Goal: Transaction & Acquisition: Purchase product/service

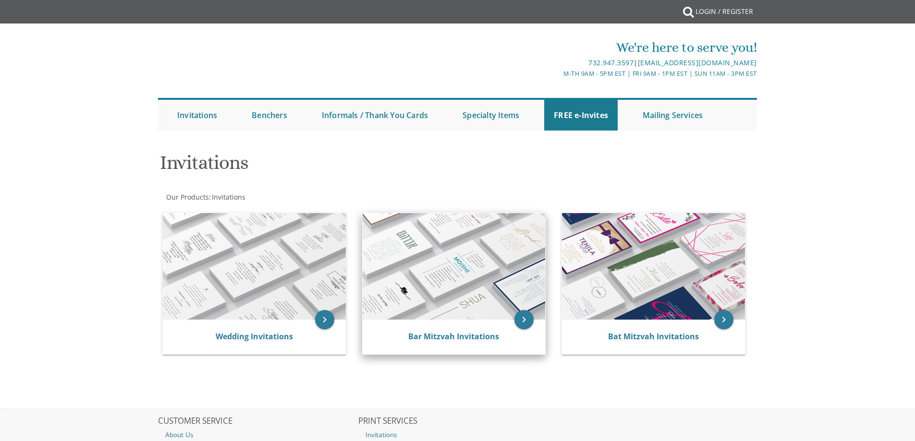
click at [431, 258] on img at bounding box center [453, 266] width 183 height 107
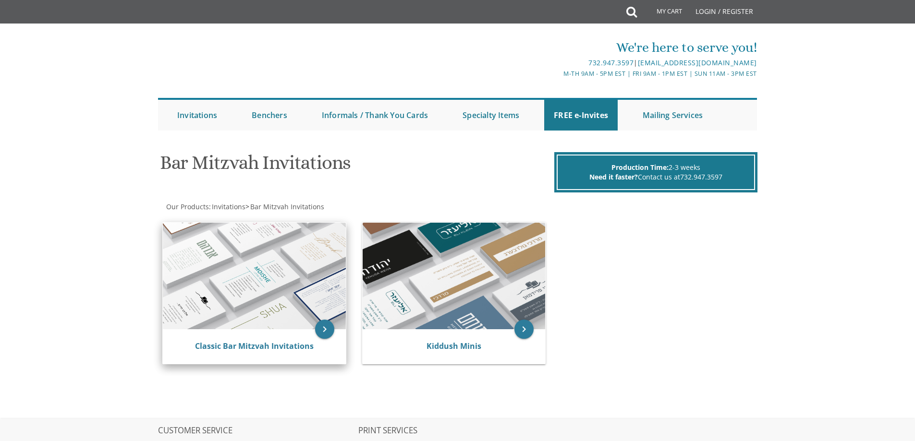
click at [253, 277] on img at bounding box center [254, 276] width 183 height 107
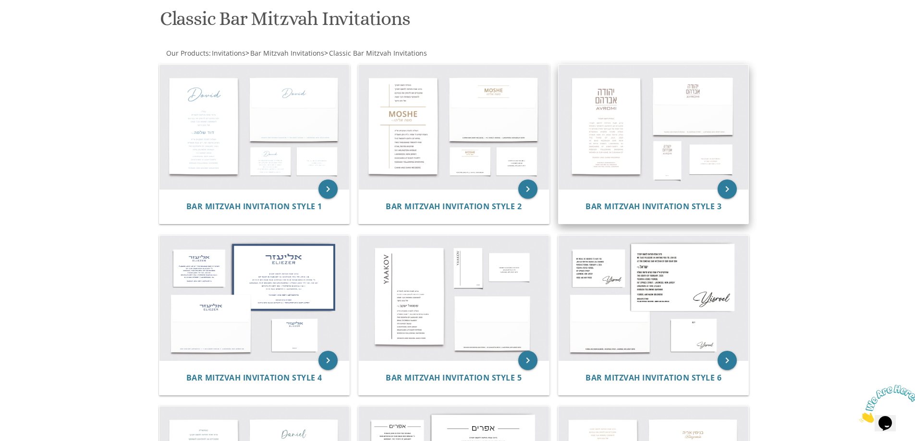
click at [614, 129] on img at bounding box center [653, 127] width 190 height 125
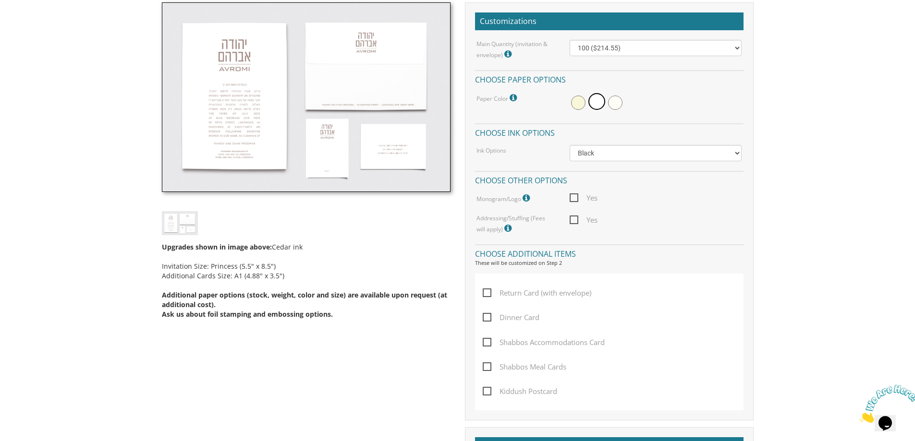
scroll to position [288, 0]
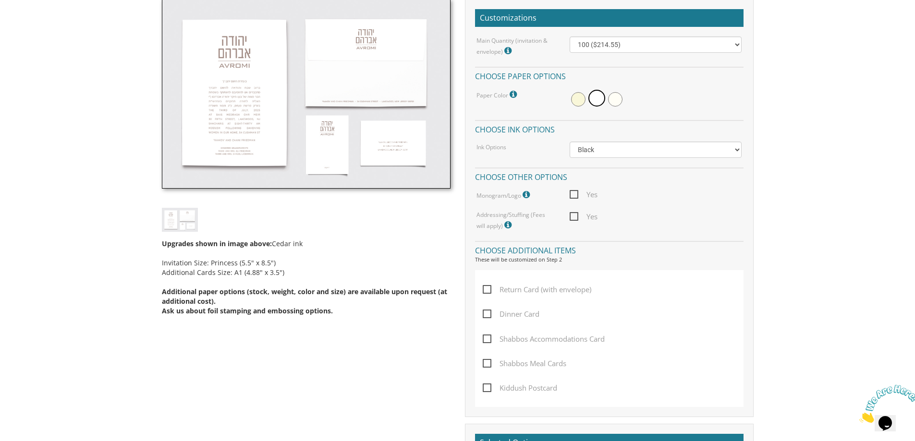
click at [250, 122] on img at bounding box center [306, 94] width 289 height 190
click at [214, 108] on img at bounding box center [306, 94] width 289 height 190
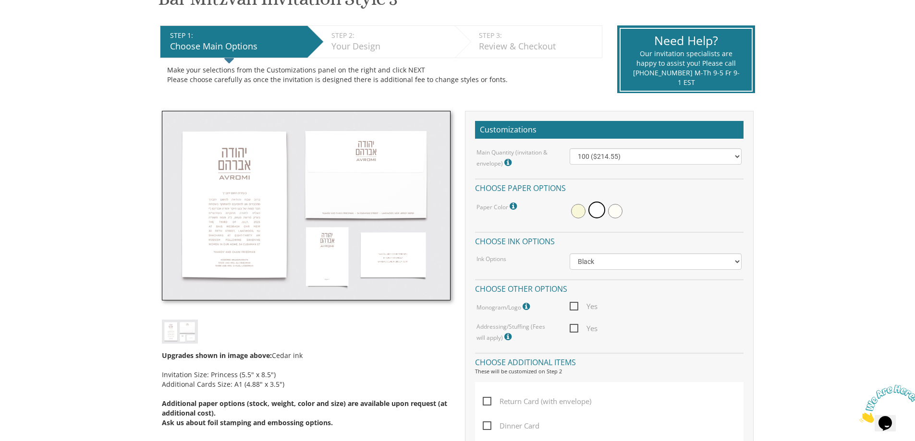
scroll to position [192, 0]
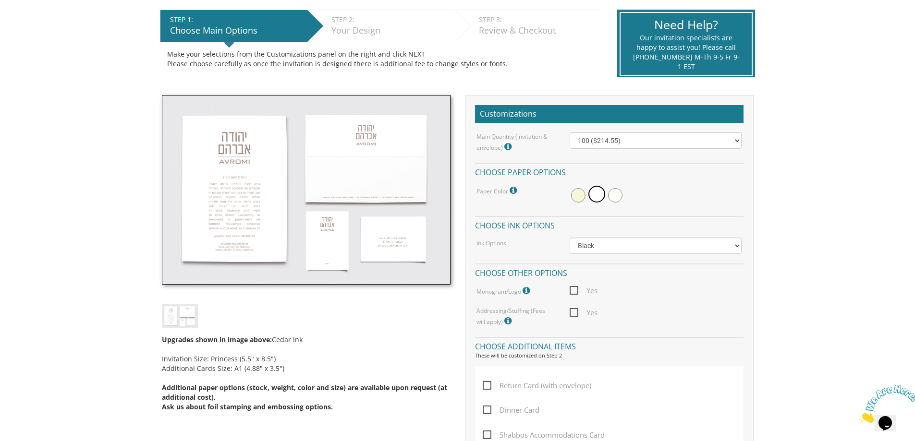
click at [203, 103] on img at bounding box center [306, 190] width 289 height 190
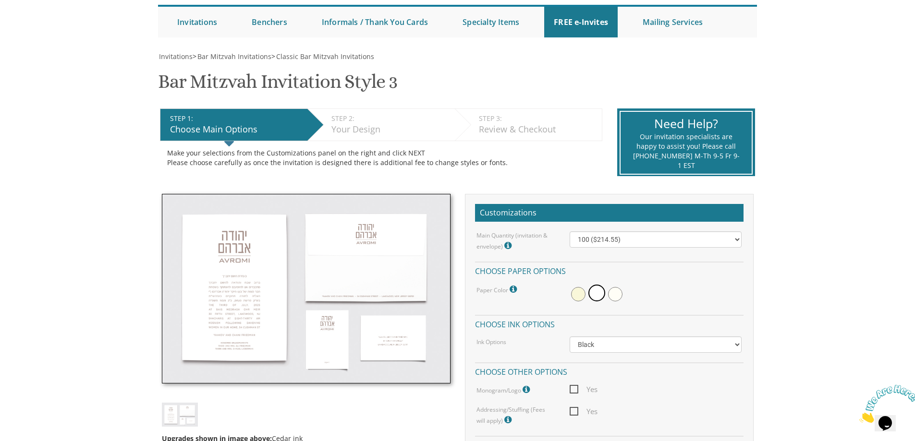
scroll to position [144, 0]
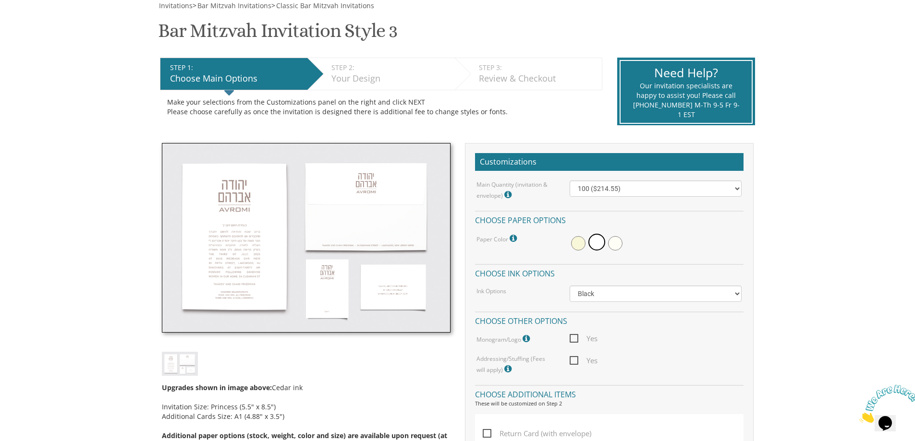
click at [213, 205] on img at bounding box center [306, 238] width 289 height 190
click at [219, 228] on img at bounding box center [306, 238] width 289 height 190
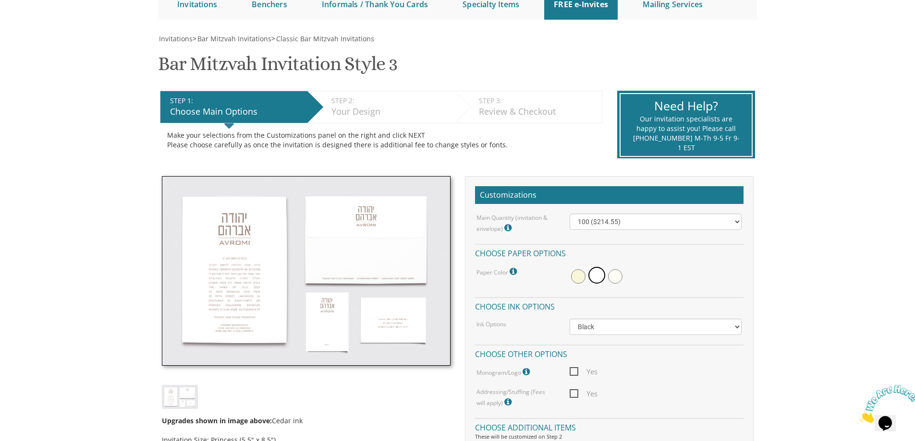
scroll to position [192, 0]
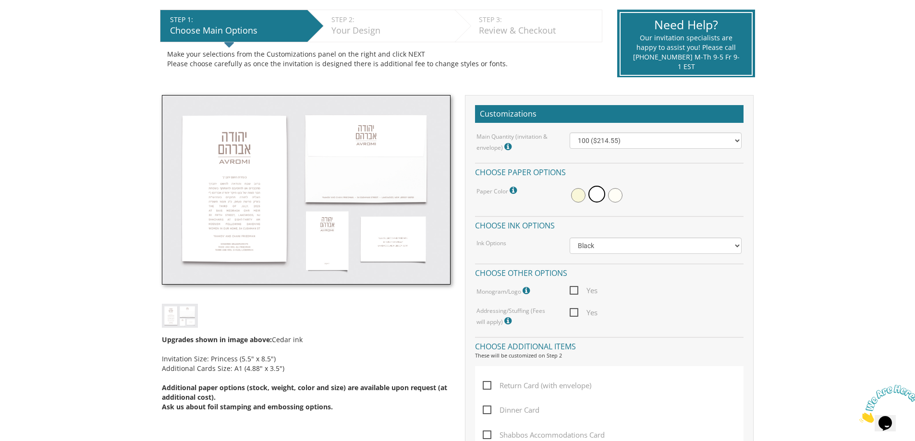
click at [256, 325] on div "Upgrades shown in image above: Cedar ink Invitation Size: Princess (5.5" x 8.5"…" at bounding box center [306, 257] width 303 height 324
click at [228, 197] on img at bounding box center [306, 190] width 289 height 190
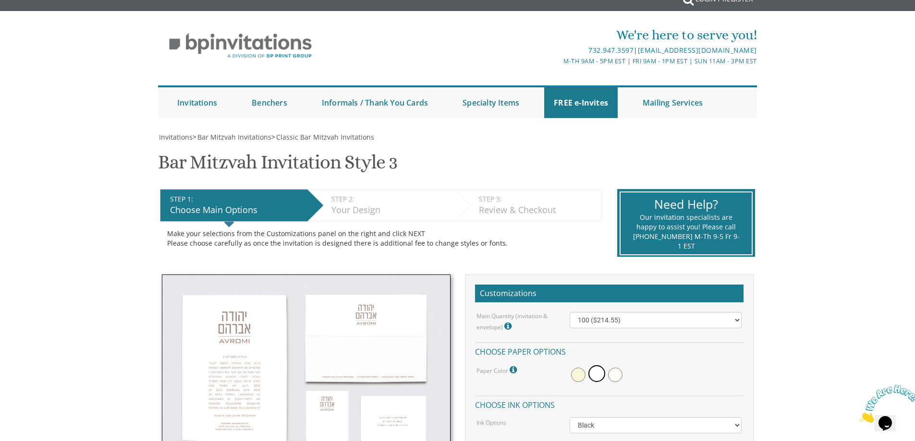
scroll to position [0, 0]
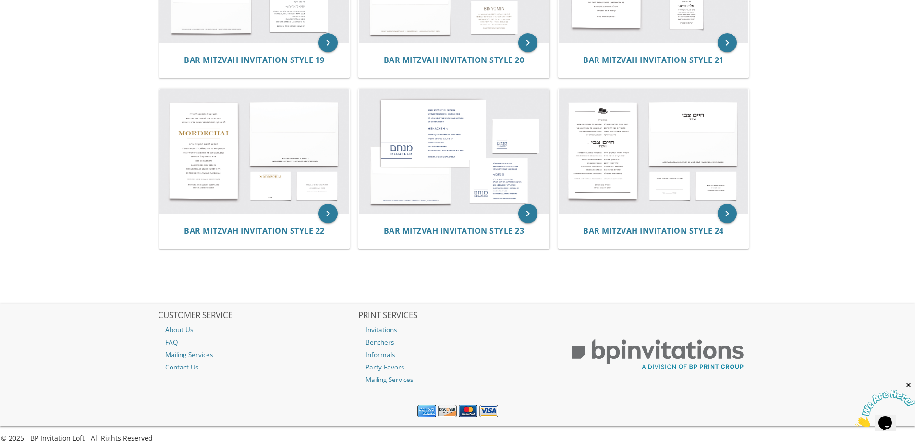
scroll to position [1328, 0]
